Goal: Information Seeking & Learning: Check status

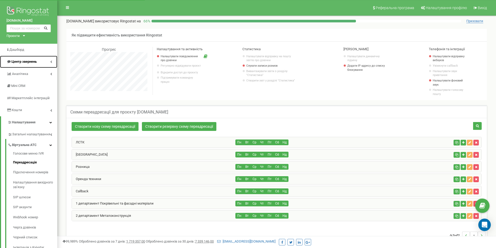
click at [35, 64] on span "Центр звернень" at bounding box center [22, 61] width 30 height 5
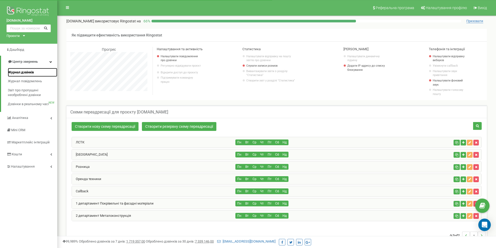
click at [33, 73] on span "Журнал дзвінків" at bounding box center [21, 72] width 26 height 5
click at [23, 71] on span "Журнал дзвінків" at bounding box center [21, 72] width 26 height 5
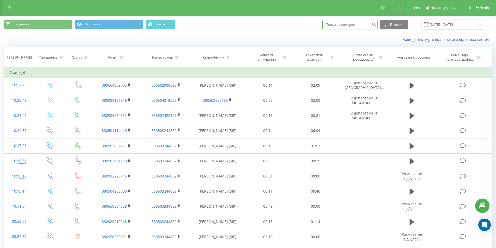
click at [360, 24] on input at bounding box center [349, 24] width 55 height 9
paste input "380953758306"
type input "380953758306"
click at [376, 25] on icon "submit" at bounding box center [374, 23] width 4 height 3
